Goal: Information Seeking & Learning: Learn about a topic

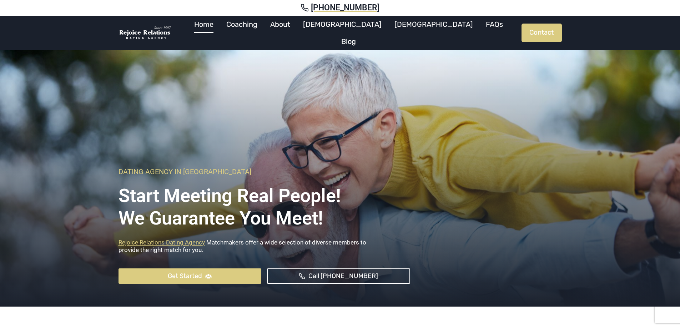
click at [25, 189] on div at bounding box center [340, 175] width 680 height 262
click at [362, 33] on link "Blog" at bounding box center [348, 41] width 27 height 17
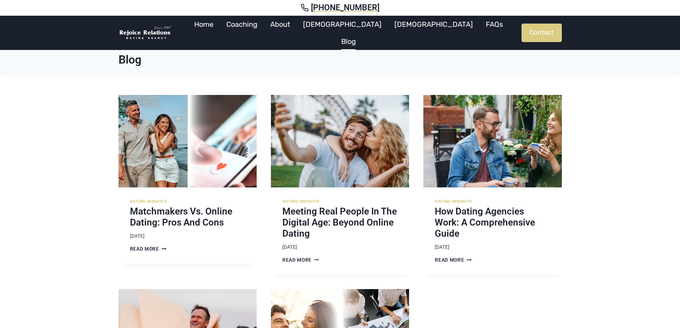
click at [479, 30] on link "FAQs" at bounding box center [494, 24] width 30 height 17
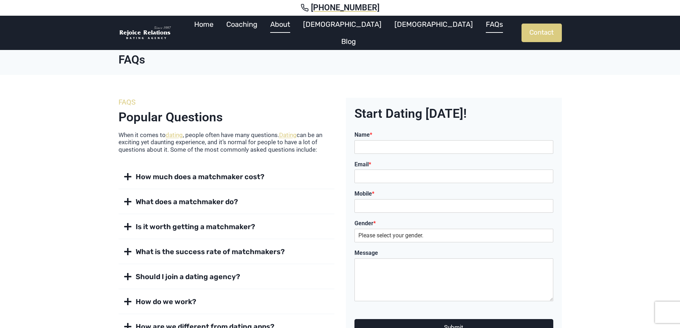
click at [297, 30] on link "About" at bounding box center [280, 24] width 33 height 17
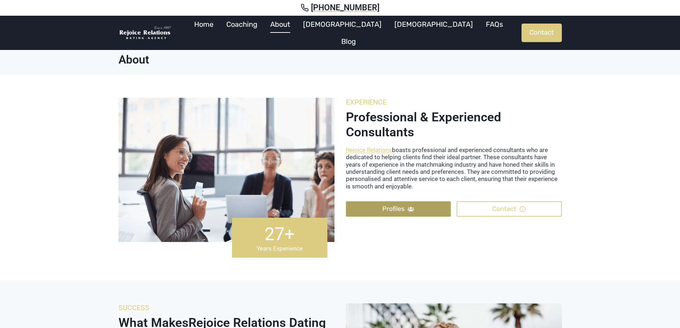
click at [396, 206] on span "Profiles" at bounding box center [393, 209] width 22 height 10
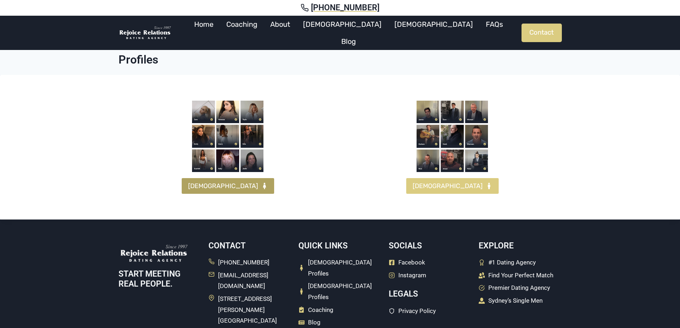
click at [221, 186] on span "[DEMOGRAPHIC_DATA]" at bounding box center [223, 186] width 70 height 10
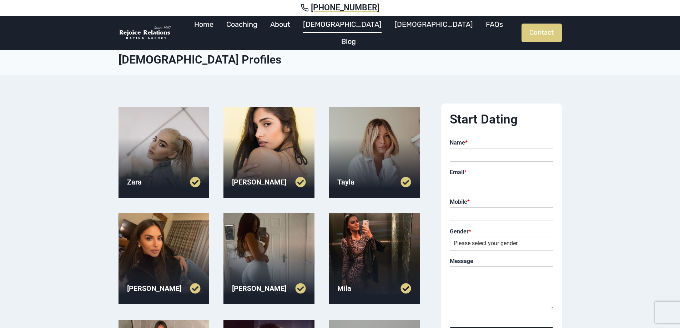
click at [142, 165] on div at bounding box center [163, 152] width 91 height 91
click at [348, 158] on div at bounding box center [374, 152] width 91 height 91
click at [185, 273] on div at bounding box center [163, 258] width 91 height 91
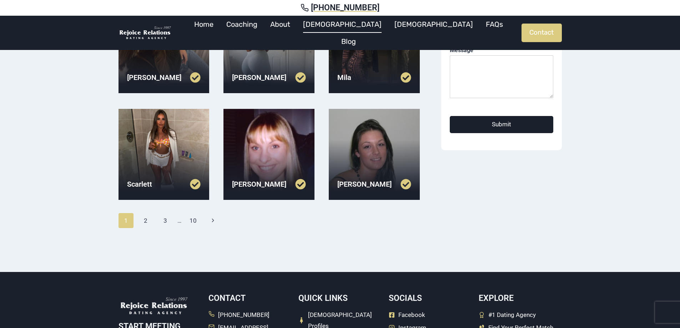
scroll to position [214, 0]
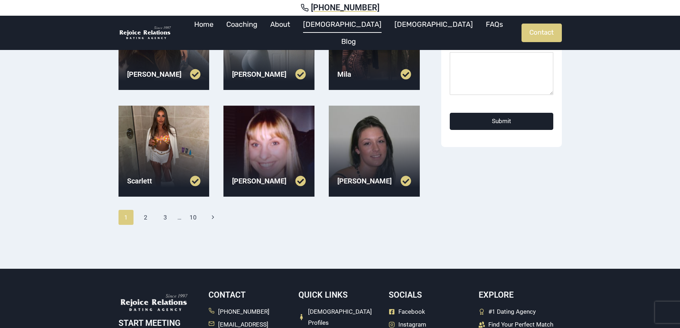
click at [272, 169] on div "Kelly" at bounding box center [268, 181] width 91 height 28
click at [265, 180] on link at bounding box center [250, 181] width 37 height 11
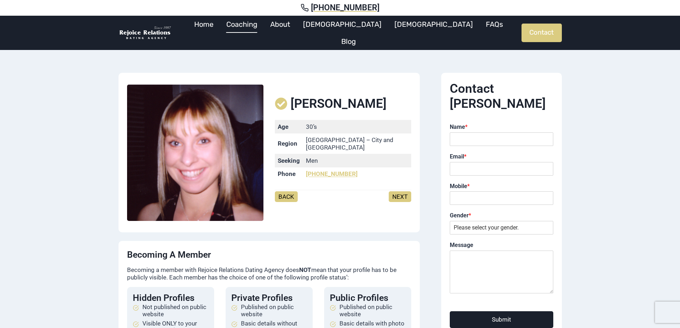
drag, startPoint x: 259, startPoint y: 28, endPoint x: 255, endPoint y: 30, distance: 4.6
click at [259, 29] on link "Coaching" at bounding box center [242, 24] width 44 height 17
click at [220, 32] on link "Home" at bounding box center [204, 24] width 32 height 17
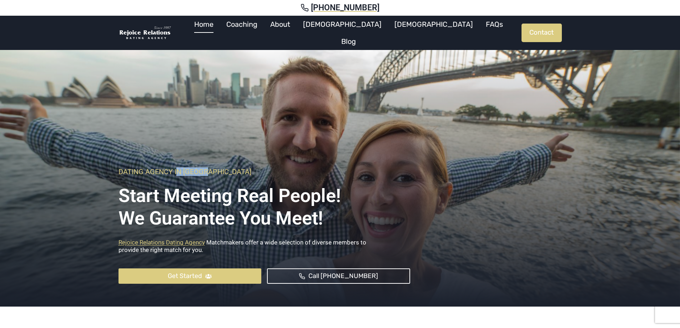
drag, startPoint x: 360, startPoint y: 138, endPoint x: 177, endPoint y: 135, distance: 182.4
click at [177, 135] on div "Dating Agency In [GEOGRAPHIC_DATA] Start Meeting Real People! We Guarantee you …" at bounding box center [340, 175] width 460 height 262
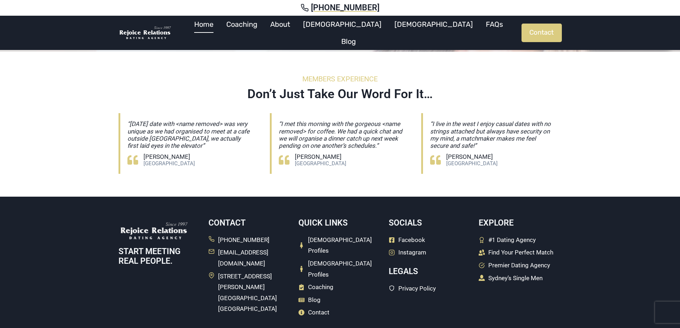
scroll to position [2062, 0]
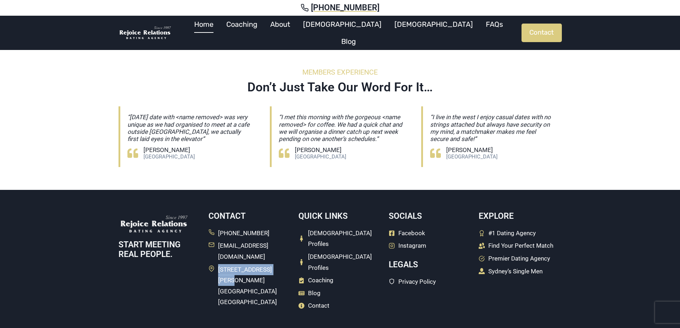
drag, startPoint x: 279, startPoint y: 242, endPoint x: 216, endPoint y: 242, distance: 63.2
click at [216, 264] on li "[STREET_ADDRESS][PERSON_NAME]" at bounding box center [249, 286] width 83 height 44
copy span "[STREET_ADDRESS][PERSON_NAME]"
